Goal: Transaction & Acquisition: Book appointment/travel/reservation

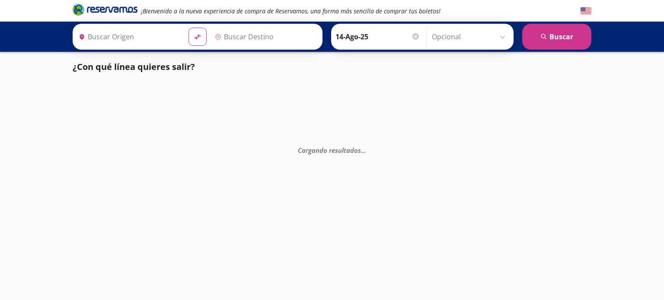
type input "Santiago de Querétaro, [GEOGRAPHIC_DATA]"
type input "[GEOGRAPHIC_DATA], [GEOGRAPHIC_DATA]"
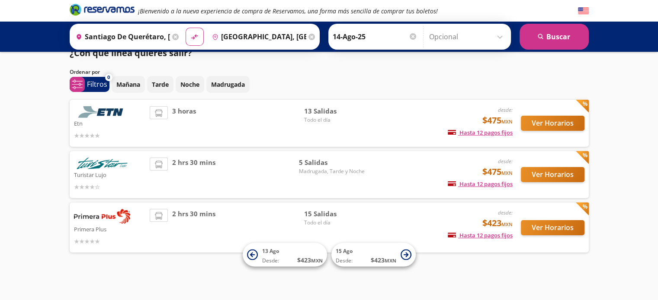
scroll to position [14, 0]
click at [533, 233] on button "Ver Horarios" at bounding box center [552, 227] width 64 height 15
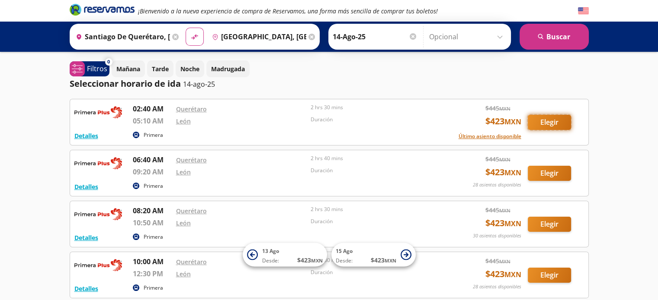
click at [549, 122] on button "Elegir" at bounding box center [548, 122] width 43 height 15
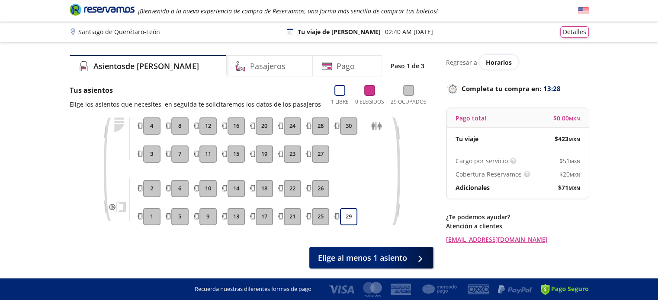
click at [185, 193] on button "6" at bounding box center [179, 188] width 17 height 17
click at [183, 192] on button "6" at bounding box center [179, 188] width 17 height 17
click at [258, 71] on div "Pasajeros" at bounding box center [269, 66] width 86 height 22
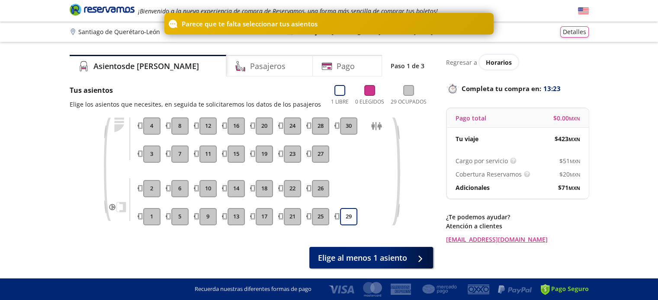
click at [264, 217] on button "17" at bounding box center [263, 216] width 17 height 17
click at [346, 217] on button "29" at bounding box center [348, 216] width 17 height 17
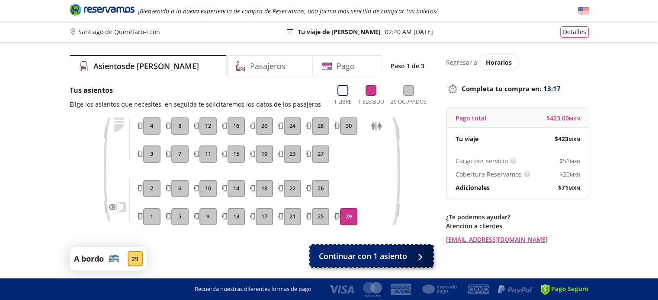
click at [378, 251] on span "Continuar con 1 asiento" at bounding box center [363, 257] width 88 height 12
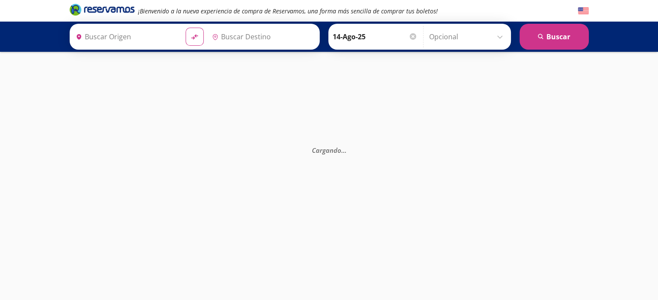
type input "Santiago de Querétaro, [GEOGRAPHIC_DATA]"
type input "[GEOGRAPHIC_DATA], [GEOGRAPHIC_DATA]"
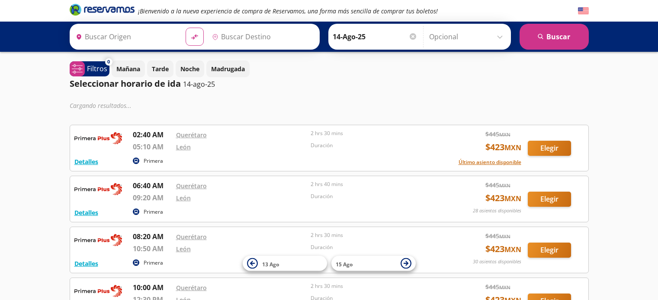
type input "Santiago de Querétaro, [GEOGRAPHIC_DATA]"
type input "[GEOGRAPHIC_DATA], [GEOGRAPHIC_DATA]"
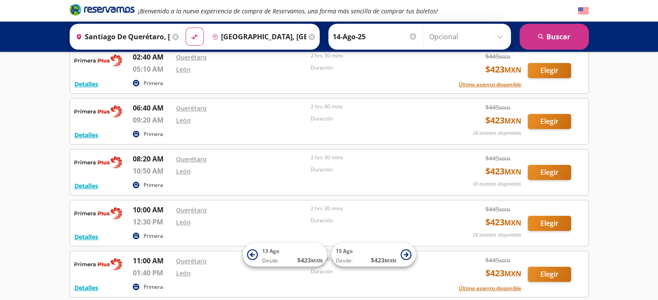
scroll to position [51, 0]
